Goal: Information Seeking & Learning: Learn about a topic

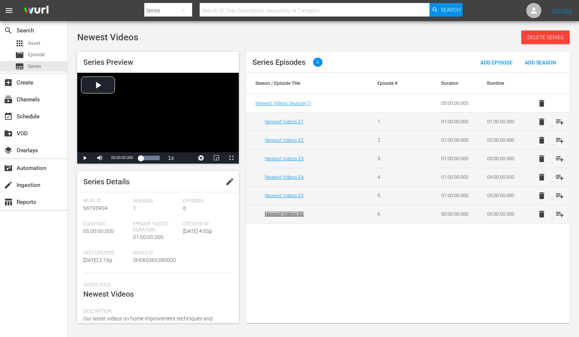
scroll to position [100, 0]
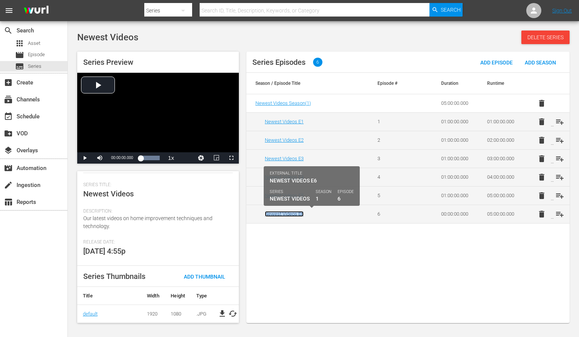
click at [291, 213] on link "Newest Videos E6" at bounding box center [284, 214] width 39 height 6
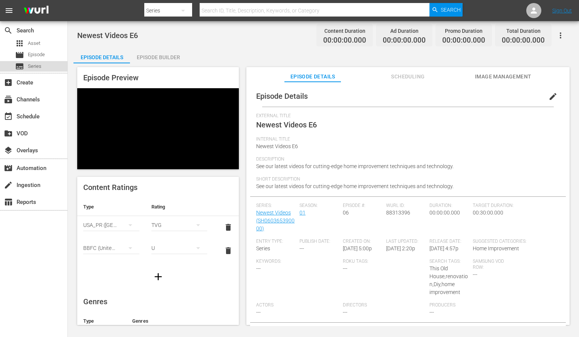
click at [34, 63] on span "Series" at bounding box center [35, 67] width 14 height 8
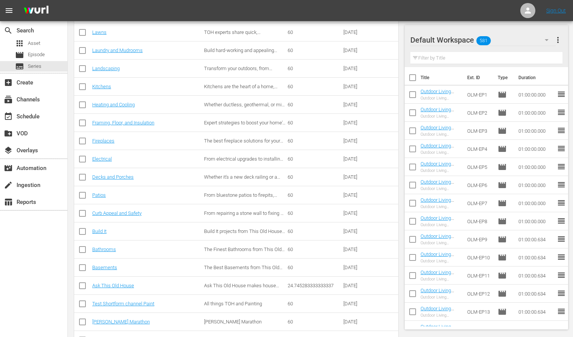
scroll to position [363, 0]
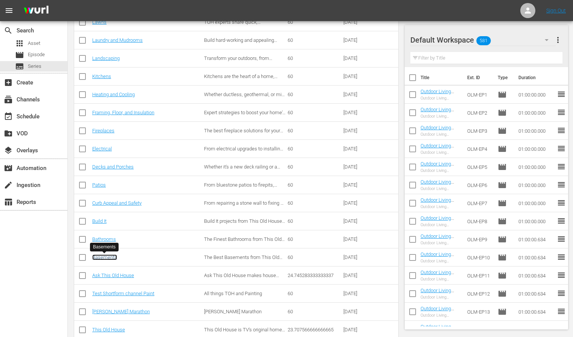
click at [106, 257] on link "Basements" at bounding box center [104, 257] width 25 height 6
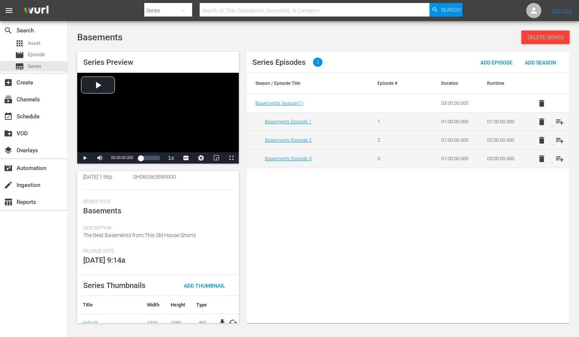
scroll to position [92, 0]
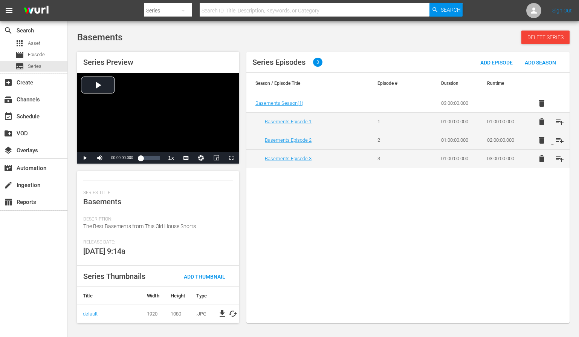
click at [211, 252] on div "Release Date: [DATE] 9:14a" at bounding box center [158, 252] width 150 height 26
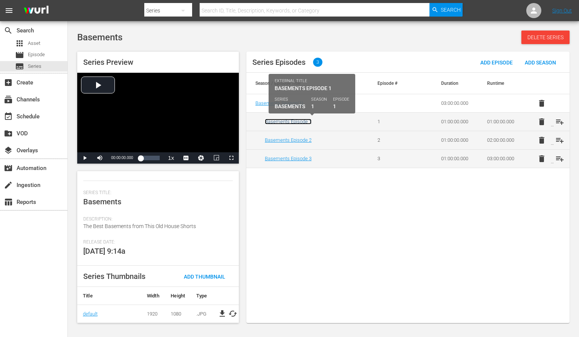
click at [304, 120] on link "Basements Episode 1" at bounding box center [288, 122] width 47 height 6
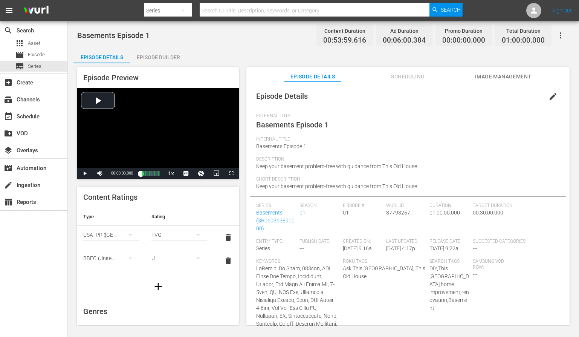
scroll to position [100, 0]
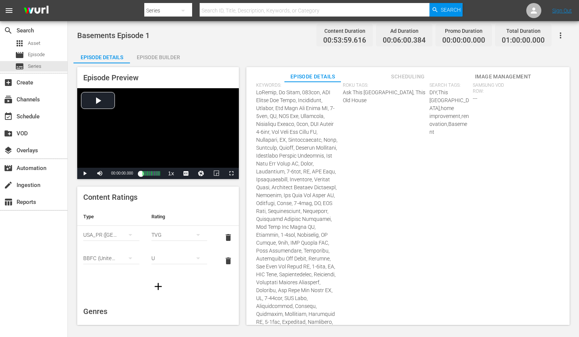
click at [367, 135] on div "Roku Tags: Ask This Old House, This Old House" at bounding box center [386, 250] width 87 height 336
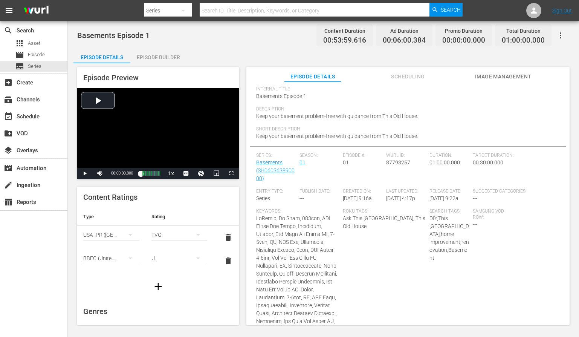
scroll to position [0, 0]
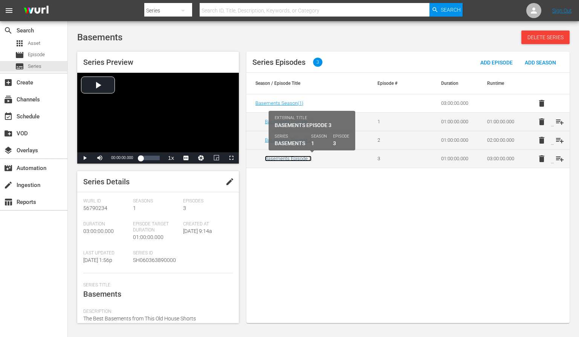
click at [290, 158] on link "Basements Episode 3" at bounding box center [288, 159] width 47 height 6
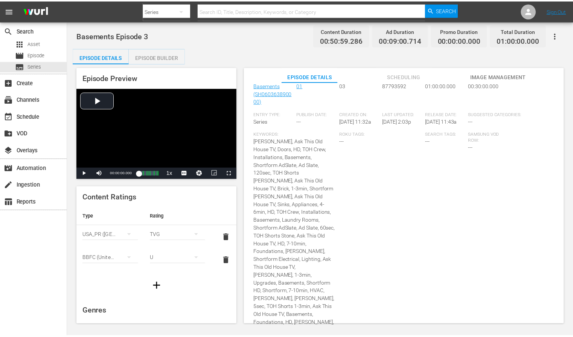
scroll to position [16, 0]
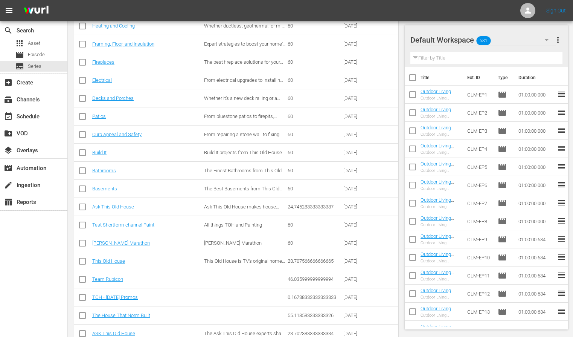
scroll to position [457, 0]
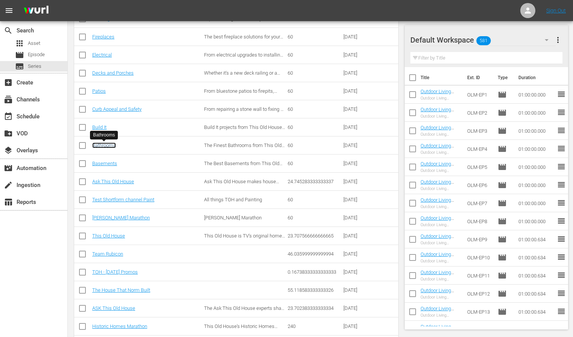
click at [104, 148] on link "Bathrooms" at bounding box center [104, 145] width 24 height 6
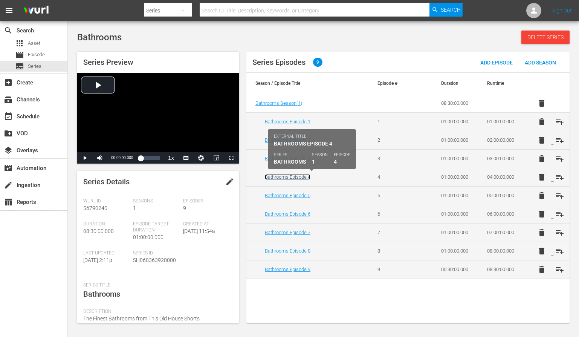
click at [295, 175] on link "Bathrooms Episode 4" at bounding box center [288, 177] width 46 height 6
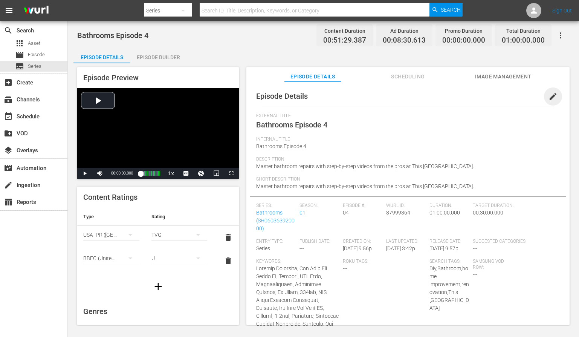
click at [548, 97] on span "edit" at bounding box center [552, 96] width 9 height 9
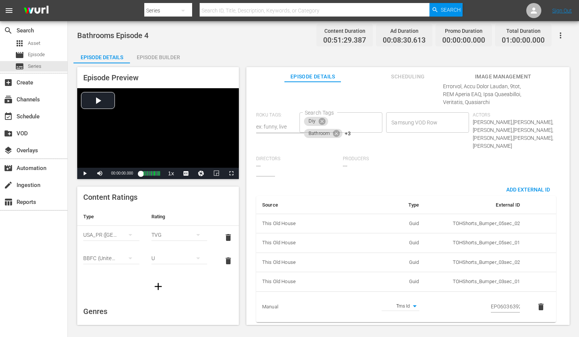
scroll to position [576, 0]
click at [494, 303] on input "EP060363920004" at bounding box center [505, 306] width 29 height 11
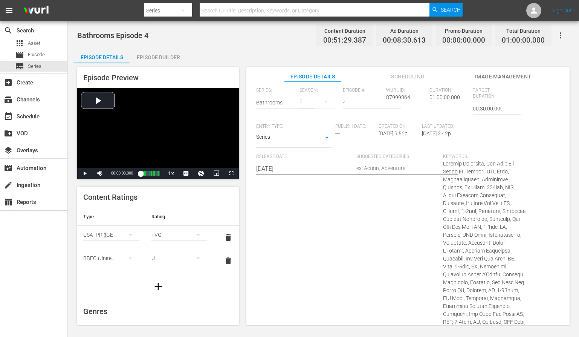
scroll to position [0, 0]
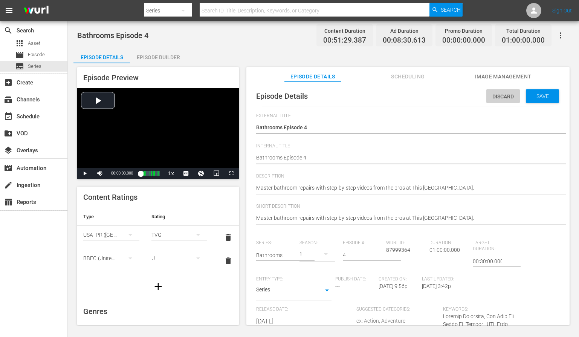
click at [504, 96] on span "Discard" at bounding box center [503, 96] width 34 height 6
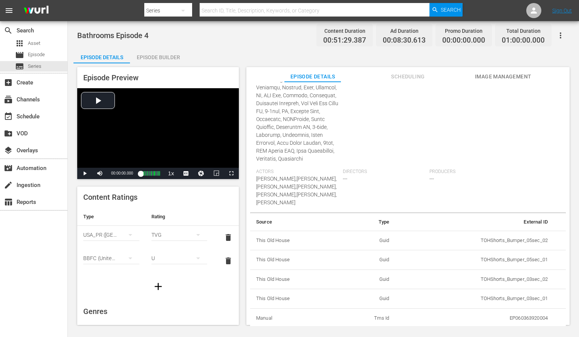
scroll to position [263, 0]
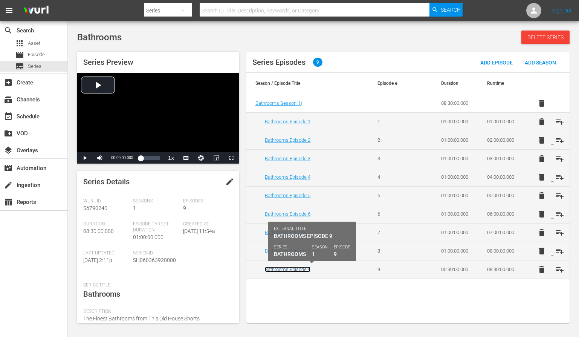
click at [292, 269] on link "Bathrooms Episode 9" at bounding box center [288, 269] width 46 height 6
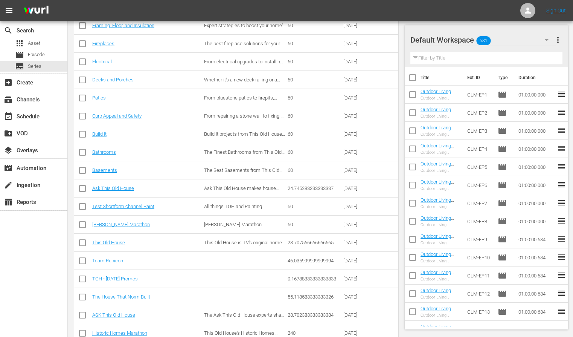
scroll to position [436, 0]
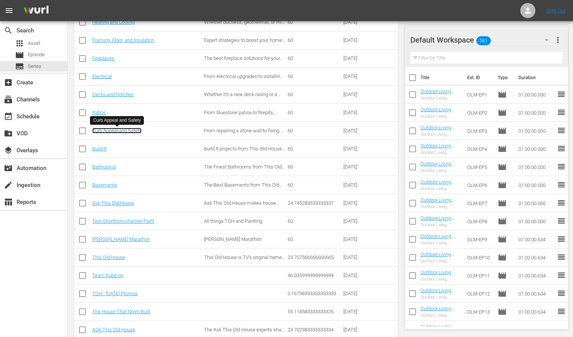
click at [127, 129] on link "Curb Appeal and Safety" at bounding box center [116, 131] width 49 height 6
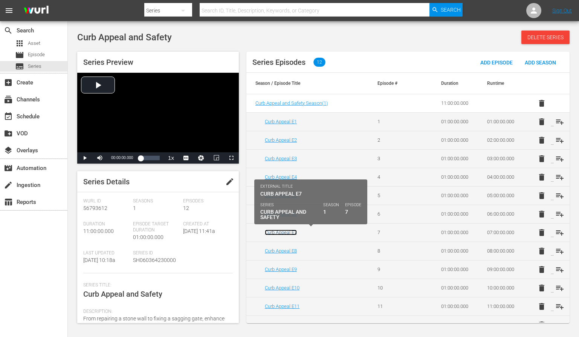
click at [282, 230] on link "Curb Appeal E7" at bounding box center [281, 232] width 32 height 6
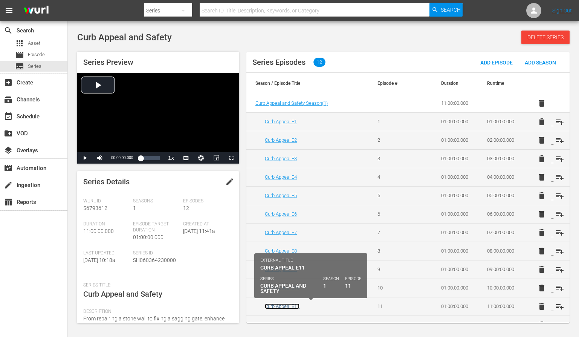
click at [284, 305] on link "Curb Appeal E11" at bounding box center [282, 306] width 35 height 6
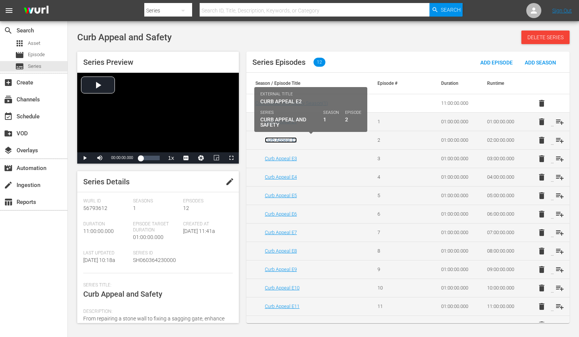
click at [287, 139] on link "Curb Appeal E2" at bounding box center [281, 140] width 32 height 6
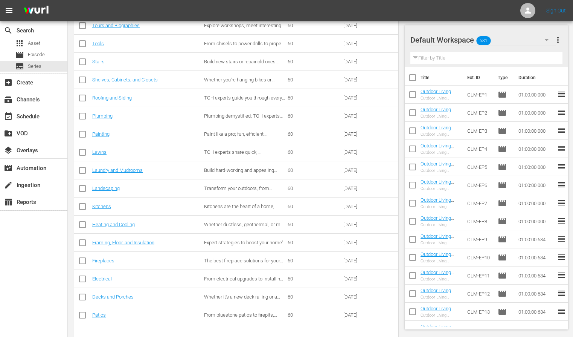
scroll to position [253, 0]
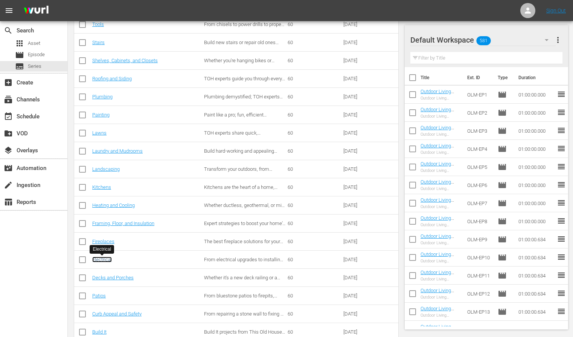
click at [106, 260] on link "Electrical" at bounding box center [102, 259] width 20 height 6
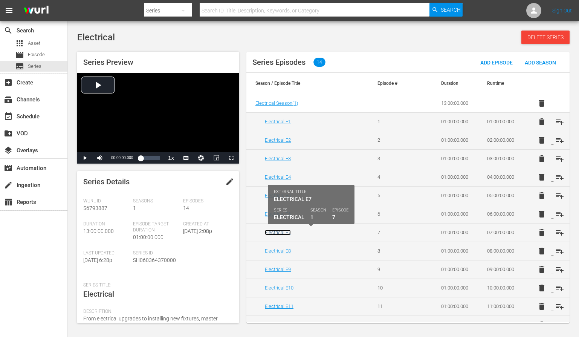
click at [276, 233] on link "Electrical E7" at bounding box center [278, 232] width 26 height 6
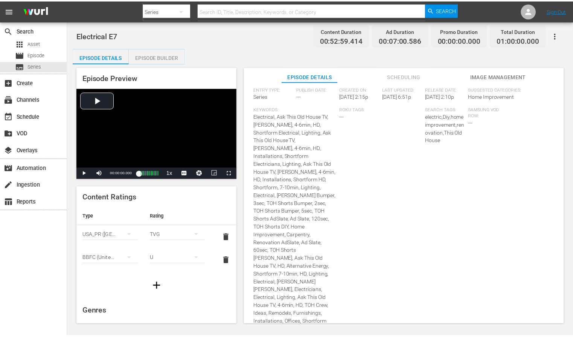
scroll to position [38, 0]
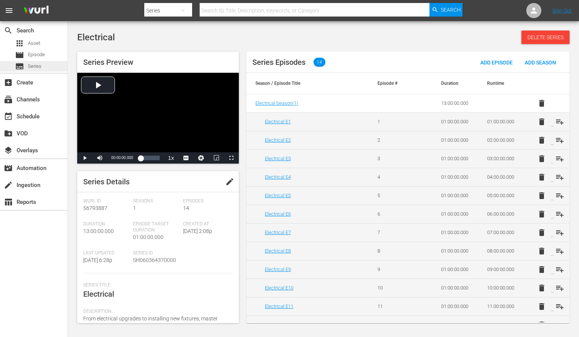
click at [30, 63] on span "Series" at bounding box center [35, 67] width 14 height 8
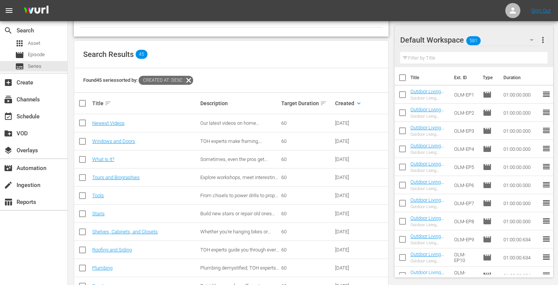
scroll to position [80, 0]
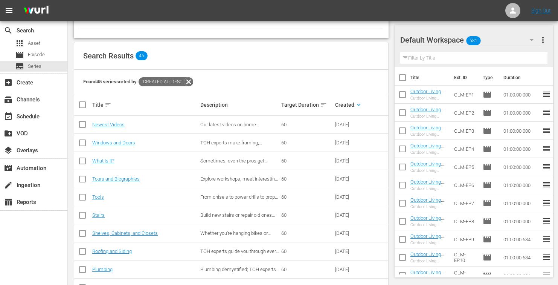
click at [267, 60] on div "Search Results 45" at bounding box center [231, 55] width 314 height 27
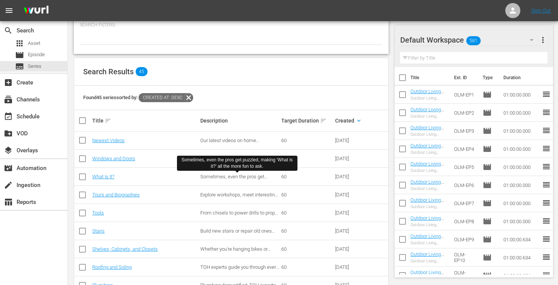
scroll to position [39, 0]
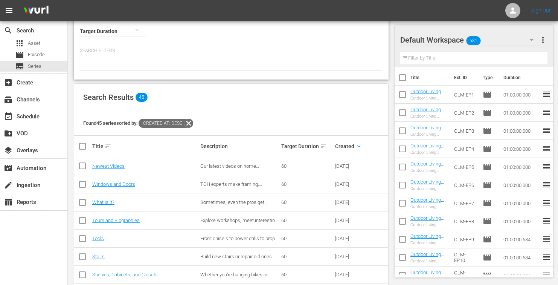
click at [255, 53] on p "Search Filters:" at bounding box center [231, 50] width 303 height 6
